Goal: Find specific page/section: Find specific page/section

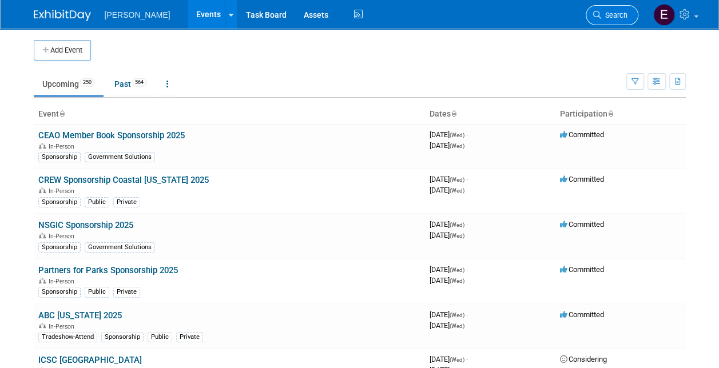
click at [620, 14] on span "Search" at bounding box center [614, 15] width 26 height 9
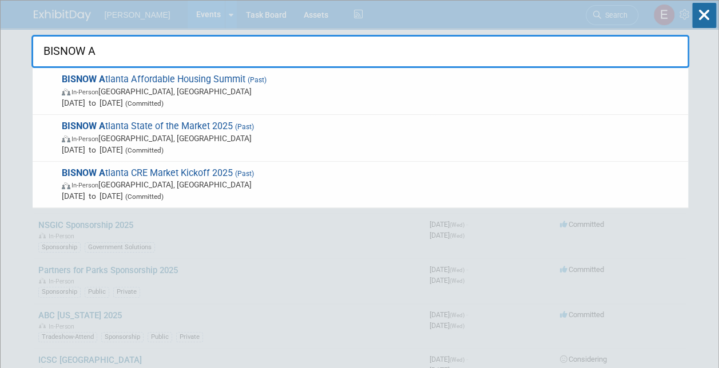
drag, startPoint x: 137, startPoint y: 41, endPoint x: 0, endPoint y: 39, distance: 137.2
click at [0, 39] on html "[PERSON_NAME] Events Add Event Bulk Upload Events Shareable Event Boards Recent…" at bounding box center [359, 184] width 719 height 368
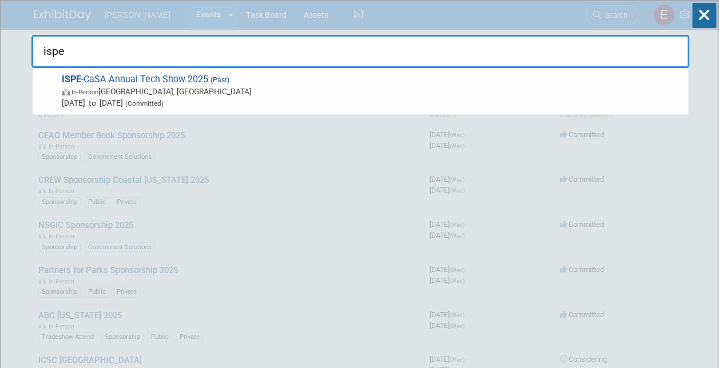
type input "ispe"
drag, startPoint x: 71, startPoint y: 51, endPoint x: 19, endPoint y: 55, distance: 51.6
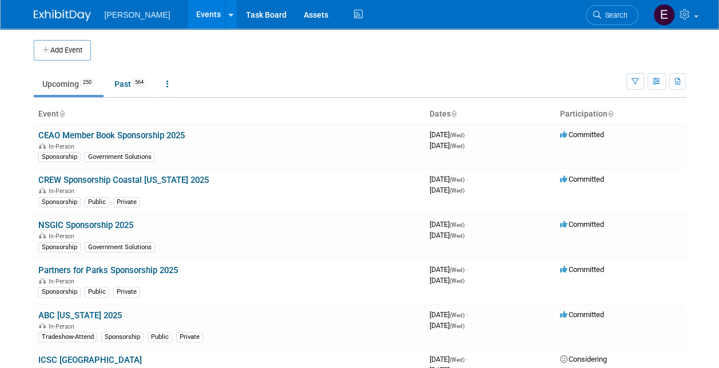
click at [611, 11] on span "Search" at bounding box center [614, 15] width 26 height 9
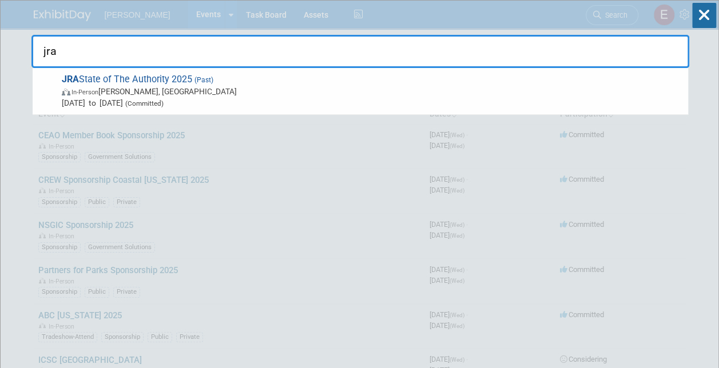
drag, startPoint x: 85, startPoint y: 46, endPoint x: 42, endPoint y: 47, distance: 42.3
click at [42, 47] on input "jra" at bounding box center [359, 51] width 657 height 33
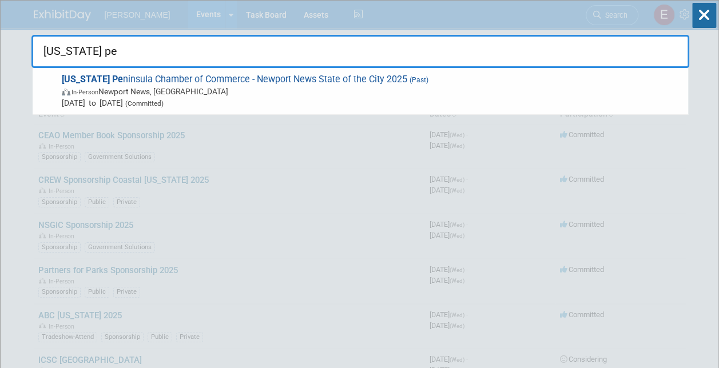
type input "[US_STATE] pe"
drag, startPoint x: 104, startPoint y: 50, endPoint x: 21, endPoint y: 50, distance: 82.9
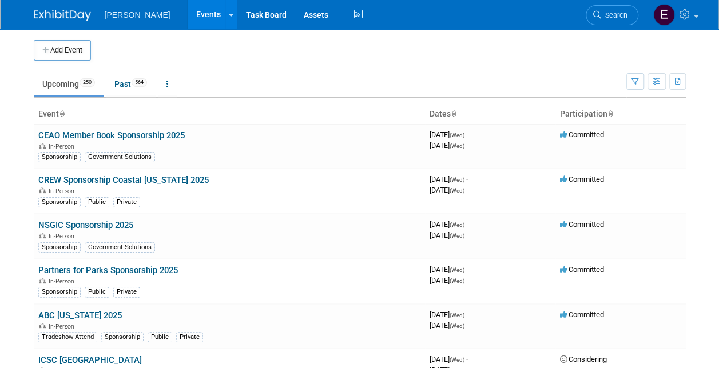
click at [617, 17] on span "Search" at bounding box center [614, 15] width 26 height 9
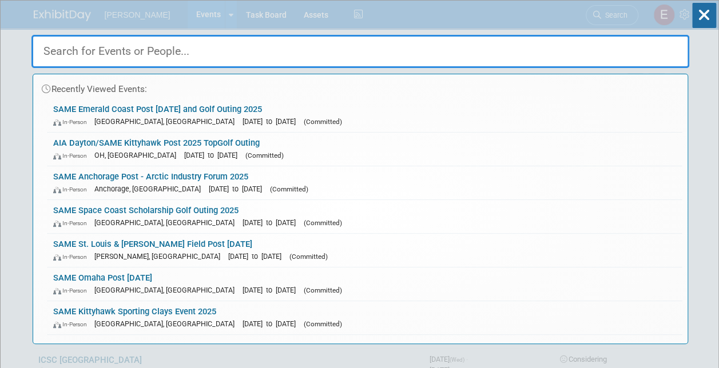
click at [220, 49] on input "text" at bounding box center [359, 51] width 657 height 33
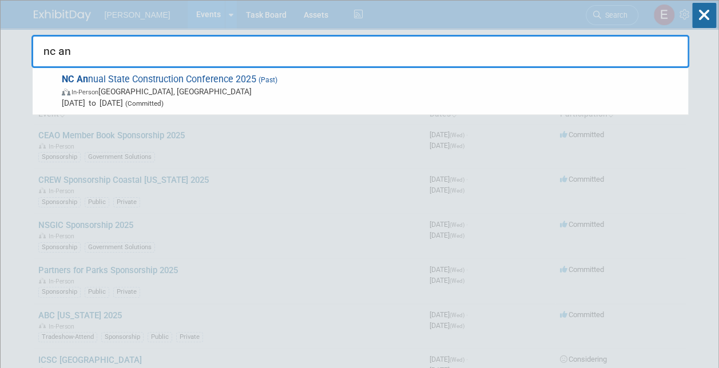
drag, startPoint x: 60, startPoint y: 54, endPoint x: 45, endPoint y: 54, distance: 14.9
click at [45, 54] on input "nc an" at bounding box center [359, 51] width 657 height 33
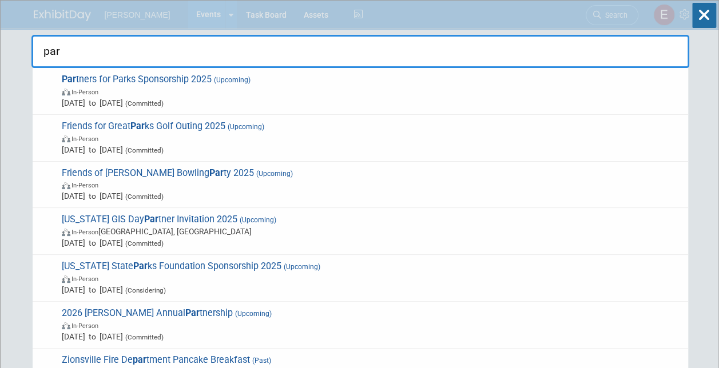
drag, startPoint x: 67, startPoint y: 47, endPoint x: 43, endPoint y: 49, distance: 24.1
click at [43, 49] on input "par" at bounding box center [359, 51] width 657 height 33
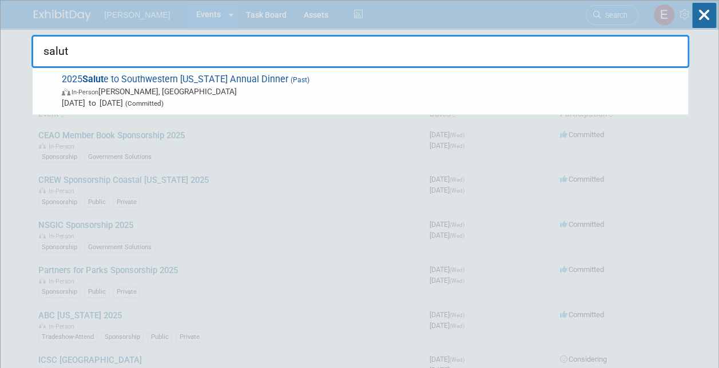
drag, startPoint x: 82, startPoint y: 54, endPoint x: 46, endPoint y: 48, distance: 36.5
click at [46, 48] on input "salut" at bounding box center [359, 51] width 657 height 33
type input "s"
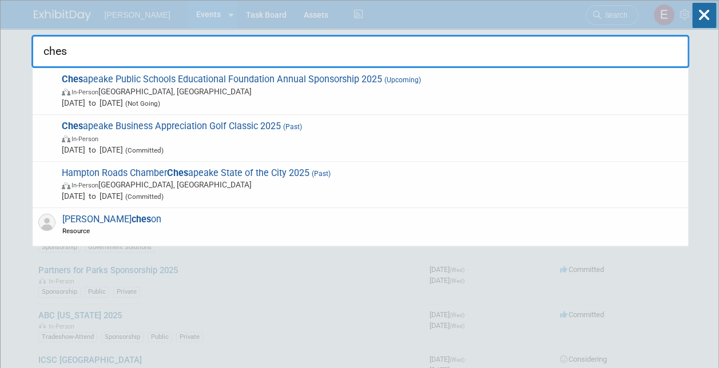
drag, startPoint x: 67, startPoint y: 47, endPoint x: 45, endPoint y: 49, distance: 22.4
click at [45, 49] on input "ches" at bounding box center [359, 51] width 657 height 33
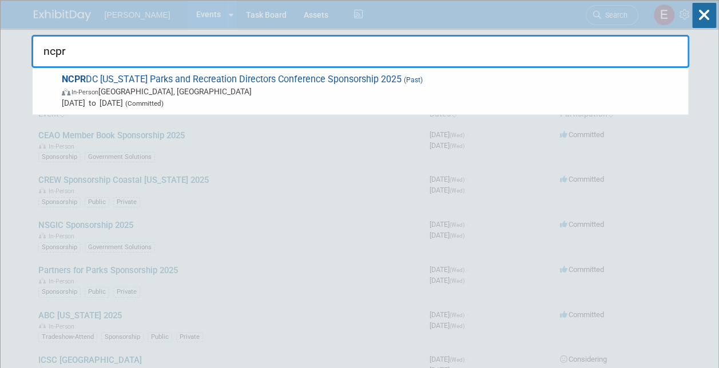
drag, startPoint x: 66, startPoint y: 53, endPoint x: 43, endPoint y: 51, distance: 22.3
click at [43, 51] on input "ncpr" at bounding box center [359, 51] width 657 height 33
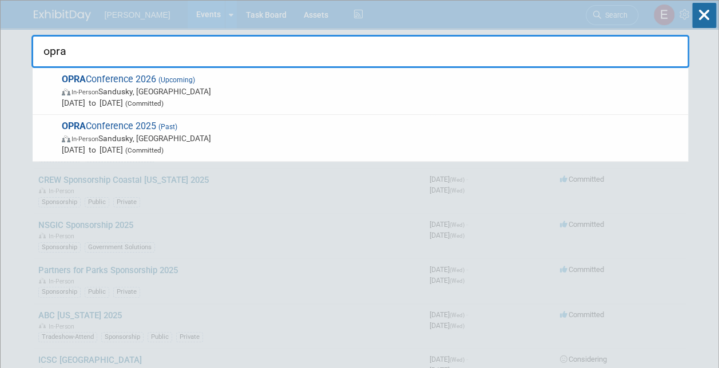
drag, startPoint x: 51, startPoint y: 51, endPoint x: 35, endPoint y: 51, distance: 16.6
click at [35, 51] on input "opra" at bounding box center [359, 51] width 657 height 33
drag, startPoint x: 55, startPoint y: 51, endPoint x: 43, endPoint y: 47, distance: 12.7
click at [45, 50] on input "vb" at bounding box center [359, 51] width 657 height 33
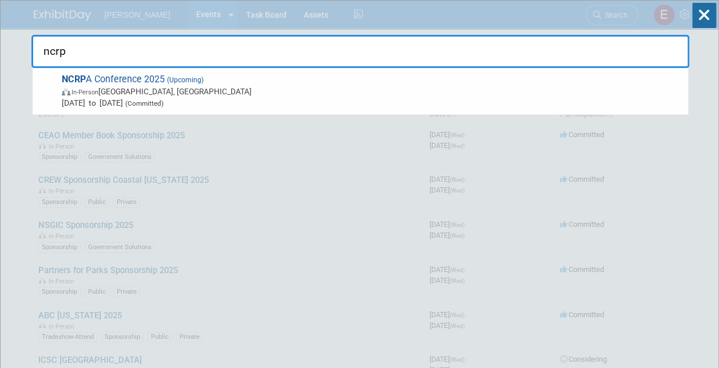
drag, startPoint x: 62, startPoint y: 49, endPoint x: 44, endPoint y: 50, distance: 17.8
click at [44, 50] on input "ncrp" at bounding box center [359, 51] width 657 height 33
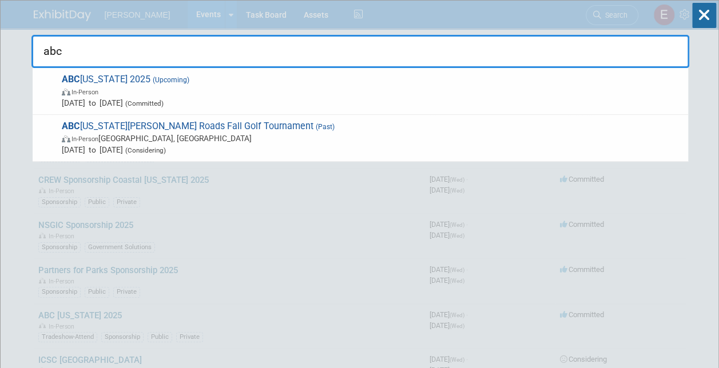
type input "abc"
